Goal: Task Accomplishment & Management: Use online tool/utility

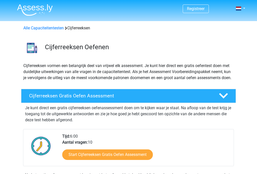
click at [88, 160] on link "Start Cijferreeksen Gratis Oefen Assessment" at bounding box center [107, 154] width 91 height 11
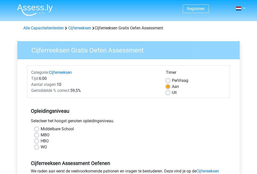
click at [44, 141] on label "HBO" at bounding box center [45, 141] width 8 height 6
click at [39, 141] on input "HBO" at bounding box center [37, 140] width 4 height 5
radio input "true"
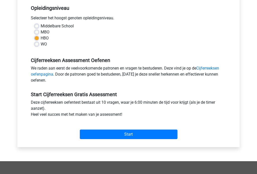
scroll to position [103, 0]
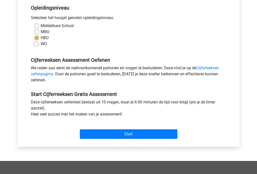
click at [123, 133] on input "Start" at bounding box center [129, 135] width 98 height 10
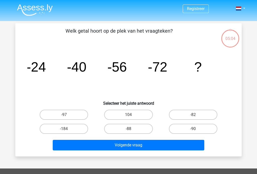
click at [191, 116] on label "-82" at bounding box center [193, 115] width 48 height 10
click at [193, 116] on input "-82" at bounding box center [194, 116] width 3 height 3
radio input "true"
click at [188, 131] on label "-90" at bounding box center [193, 129] width 48 height 10
click at [193, 131] on input "-90" at bounding box center [194, 130] width 3 height 3
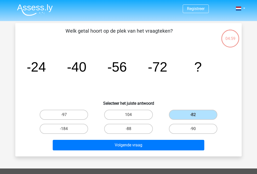
radio input "true"
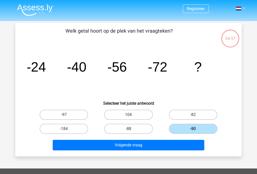
click at [121, 146] on button "Volgende vraag" at bounding box center [129, 145] width 152 height 11
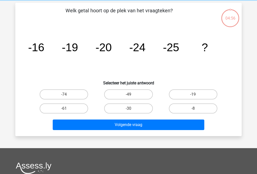
scroll to position [23, 0]
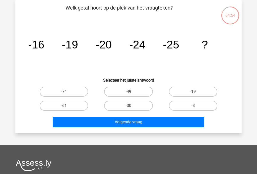
click at [119, 125] on button "Volgende vraag" at bounding box center [129, 122] width 152 height 11
click at [118, 126] on button "Volgende vraag" at bounding box center [129, 122] width 152 height 11
click at [125, 124] on button "Volgende vraag" at bounding box center [129, 122] width 152 height 11
click at [193, 105] on label "-8" at bounding box center [193, 106] width 48 height 10
click at [193, 106] on input "-8" at bounding box center [194, 107] width 3 height 3
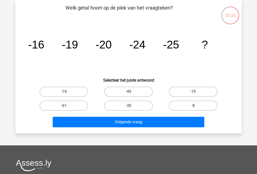
radio input "true"
click at [119, 121] on button "Volgende vraag" at bounding box center [129, 122] width 152 height 11
